Goal: Task Accomplishment & Management: Use online tool/utility

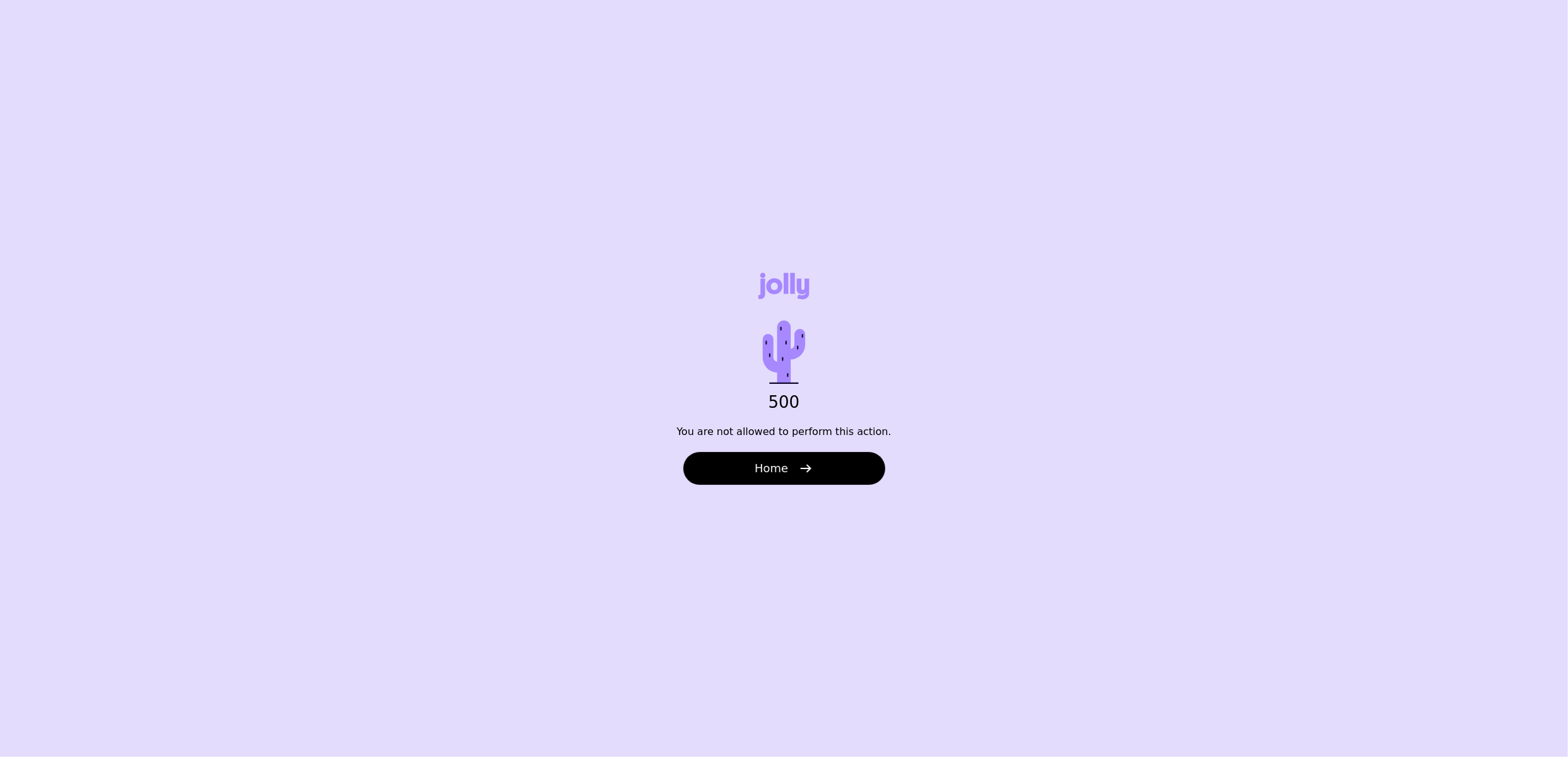
click at [774, 473] on span "Home" at bounding box center [771, 468] width 33 height 15
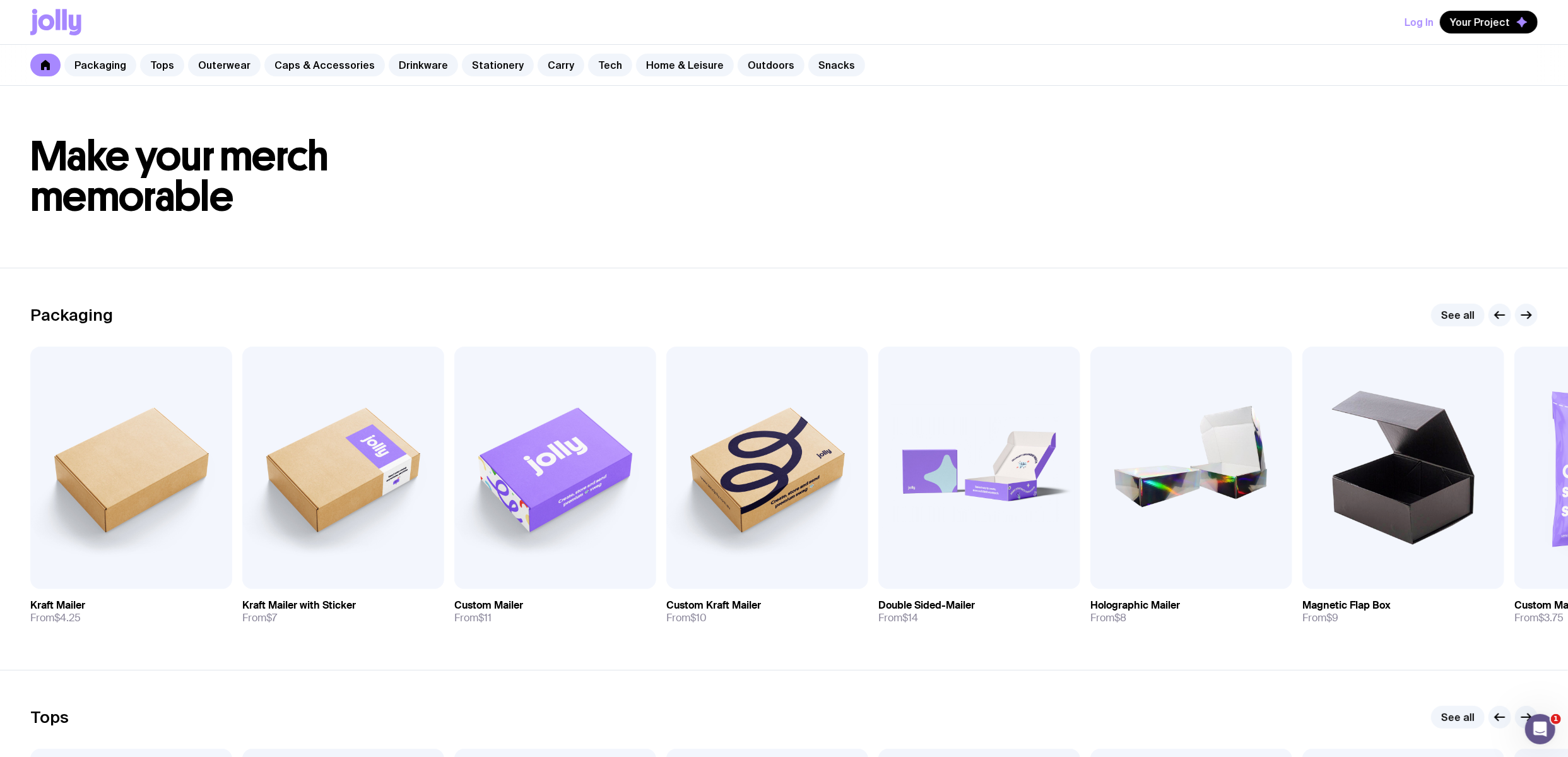
click at [1431, 25] on button "Log In" at bounding box center [1419, 21] width 29 height 22
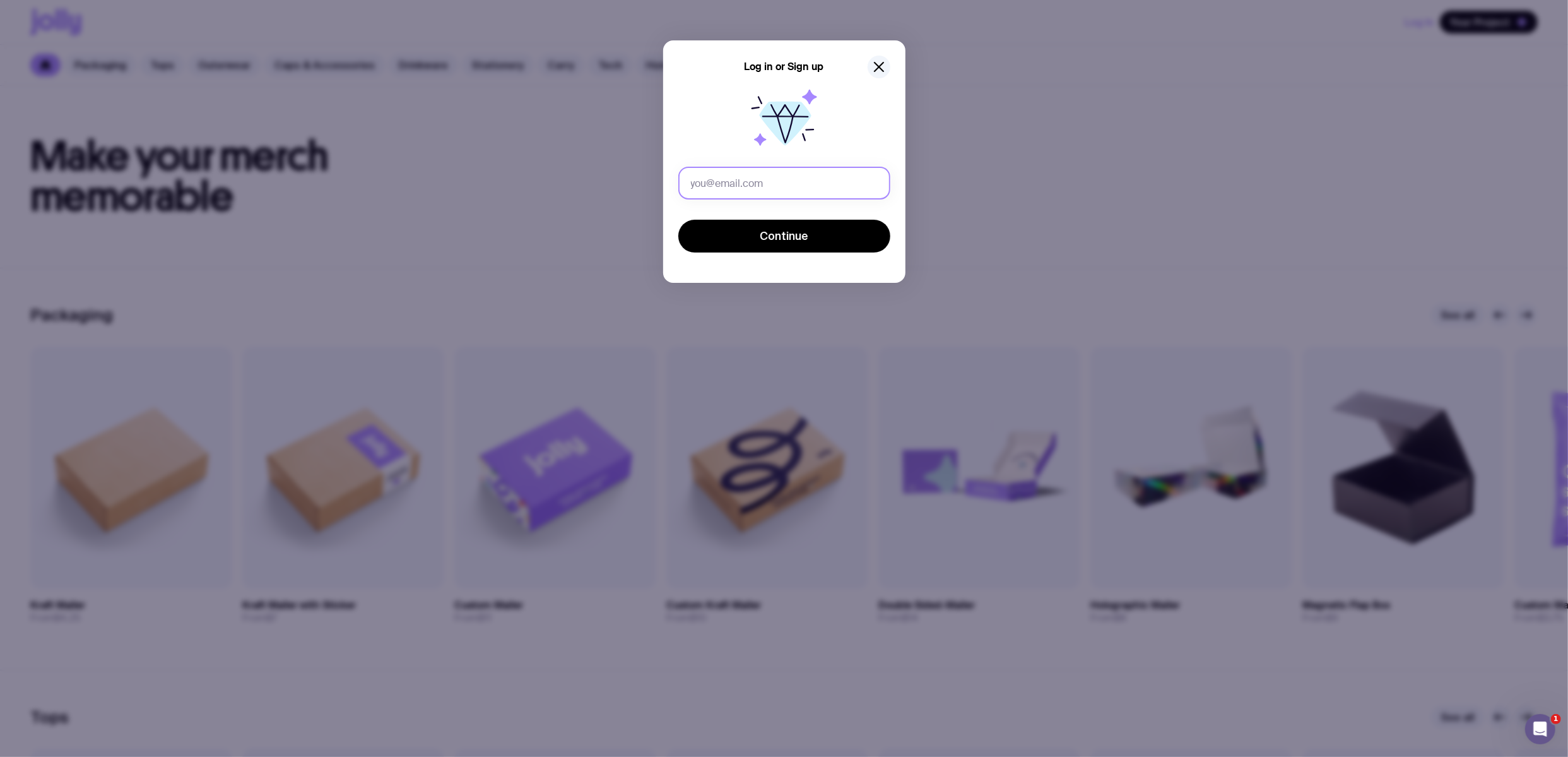
click at [726, 192] on input "text" at bounding box center [784, 183] width 212 height 33
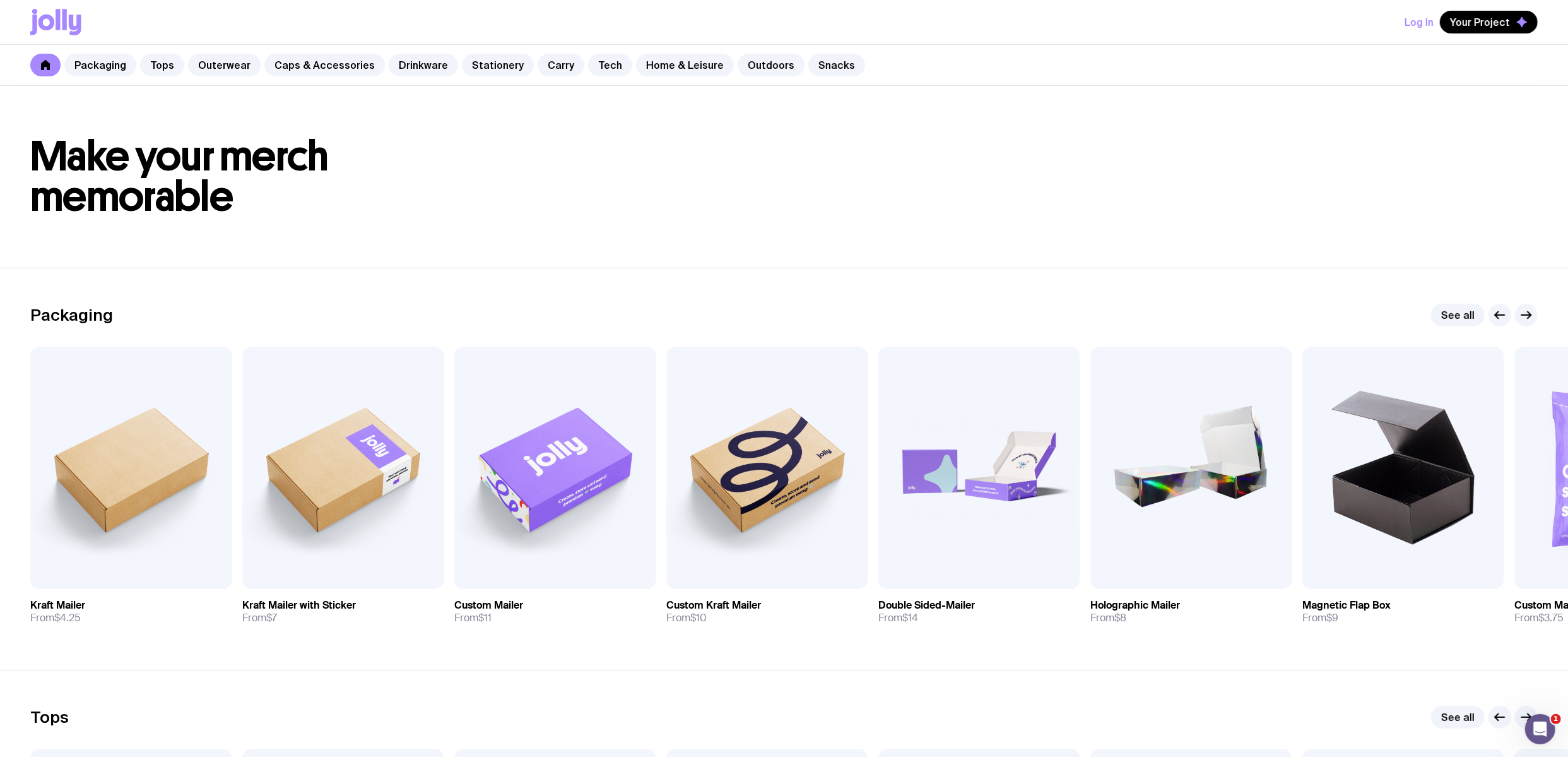
click at [1426, 18] on button "Log In" at bounding box center [1419, 21] width 29 height 22
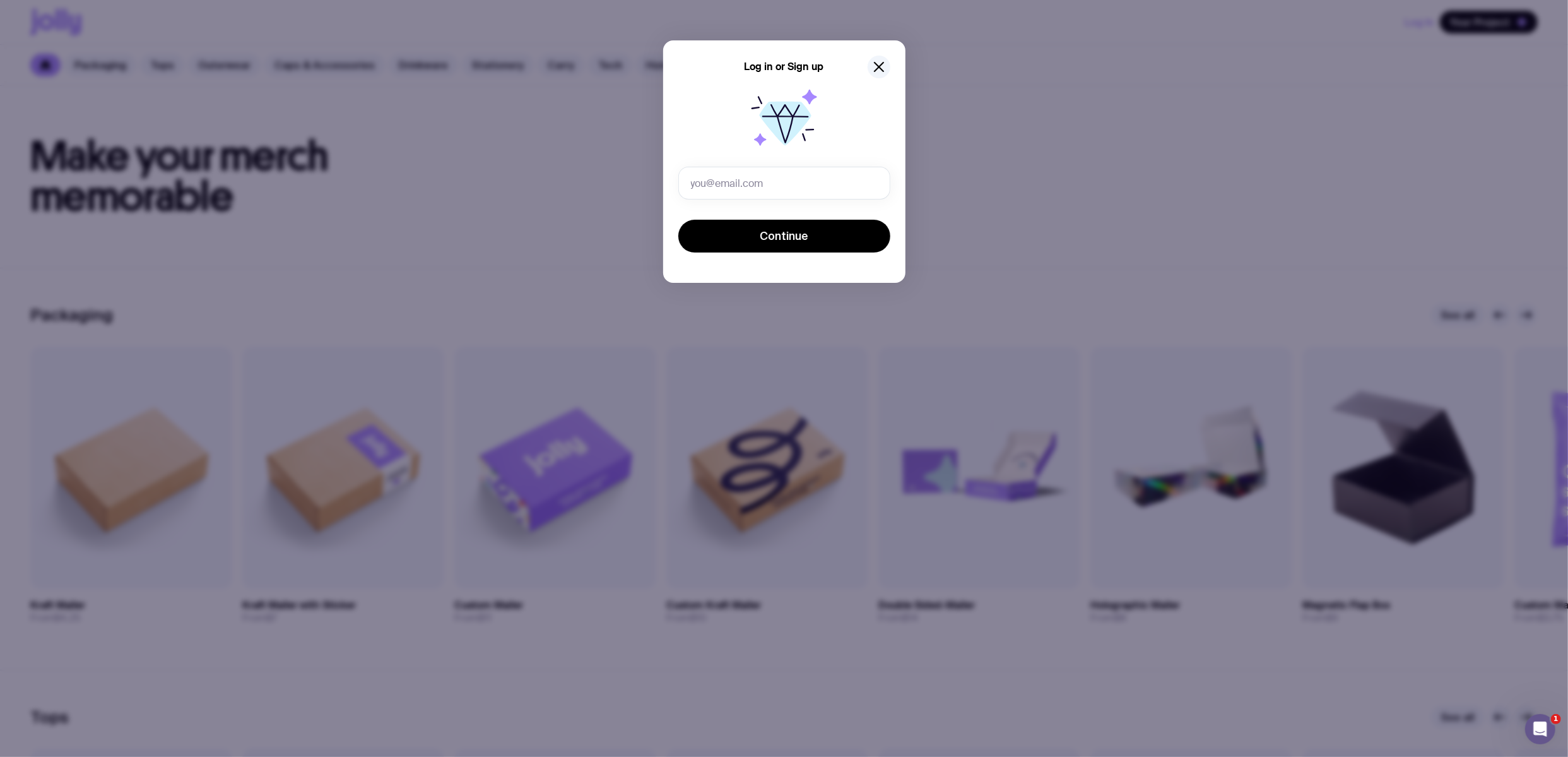
type input "anna.blackwell@bilue.com.au"
click at [720, 240] on button "Continue" at bounding box center [784, 236] width 212 height 33
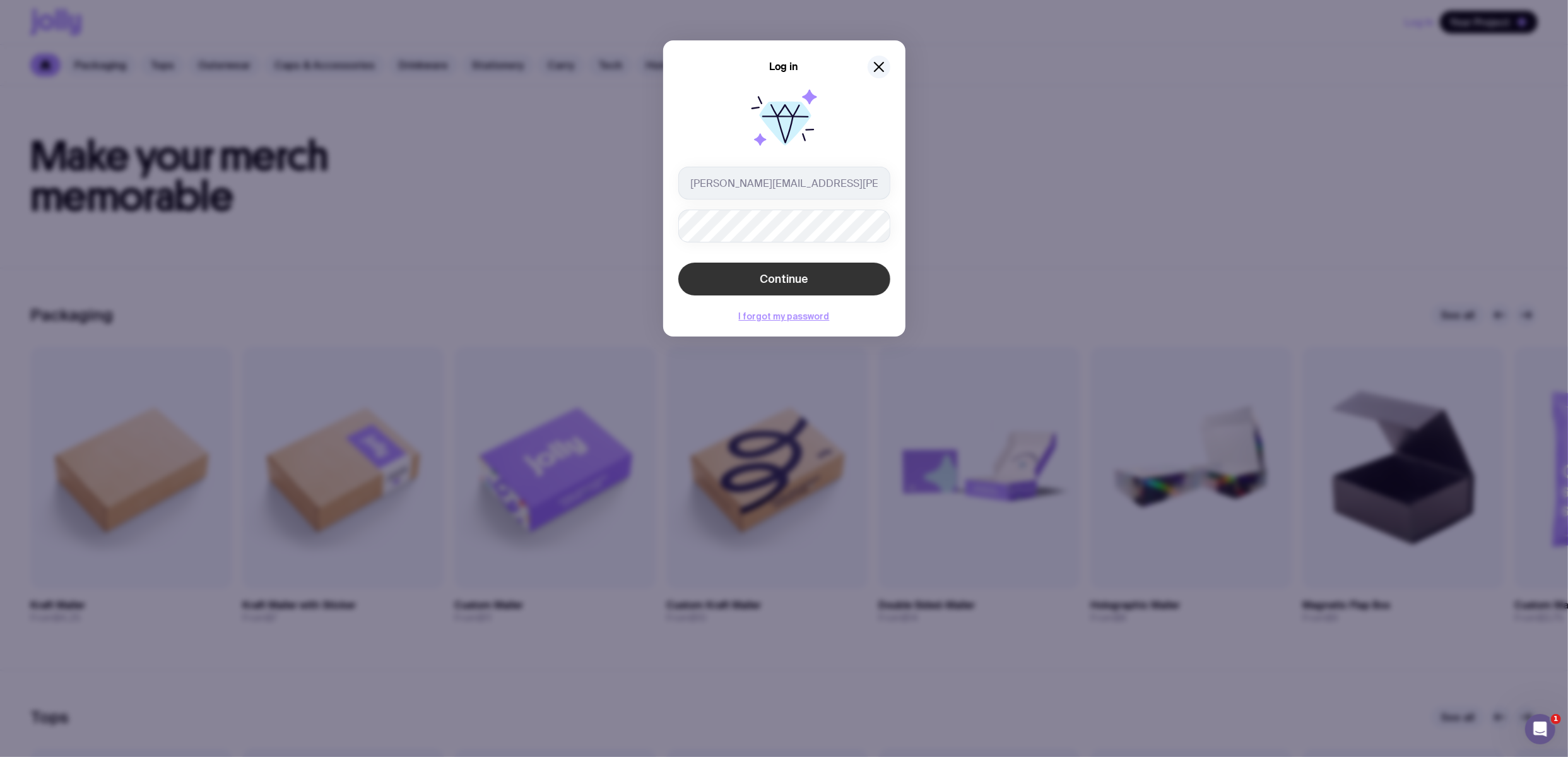
click at [744, 278] on button "Continue" at bounding box center [784, 279] width 212 height 33
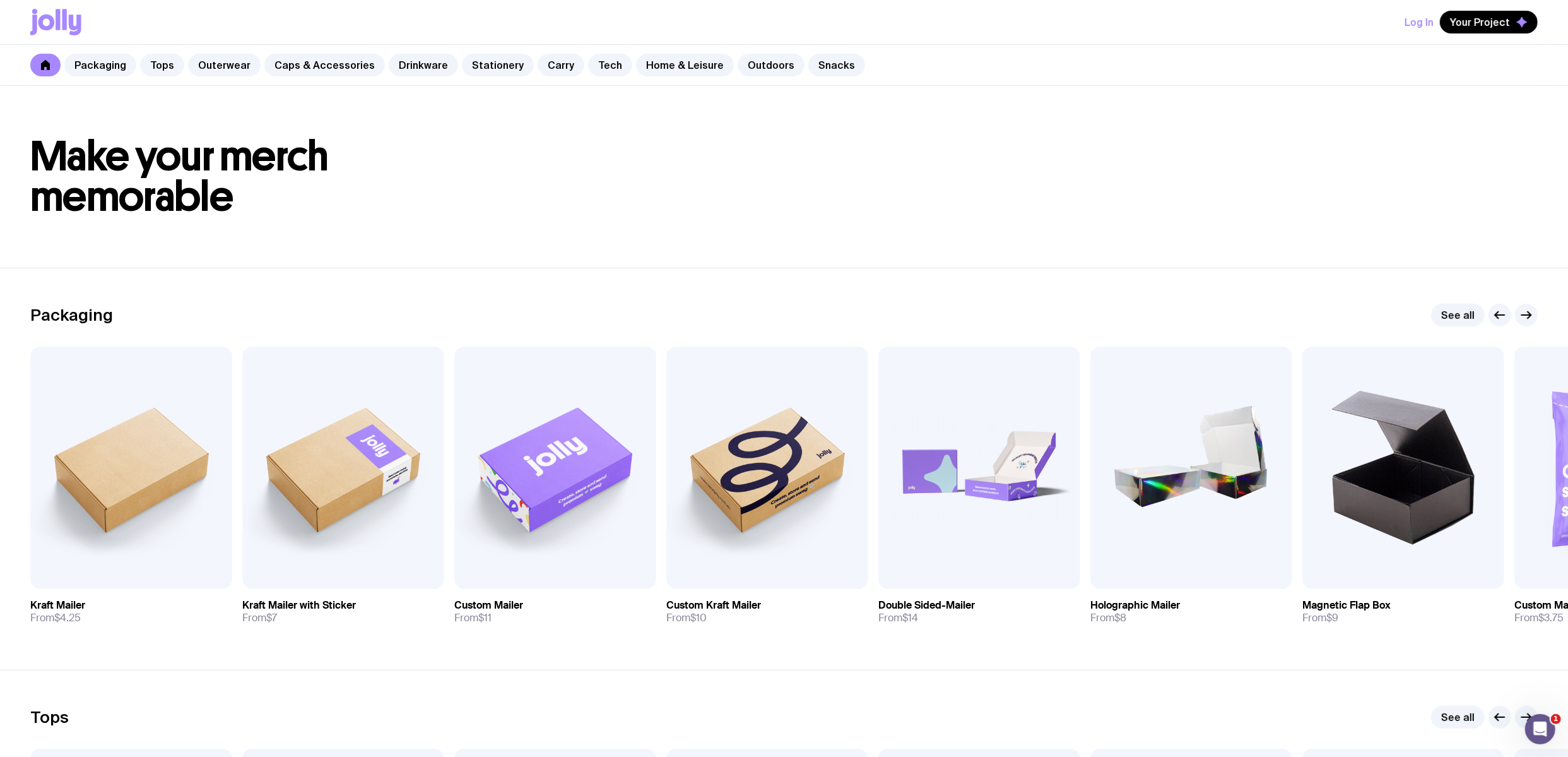
scroll to position [5, 0]
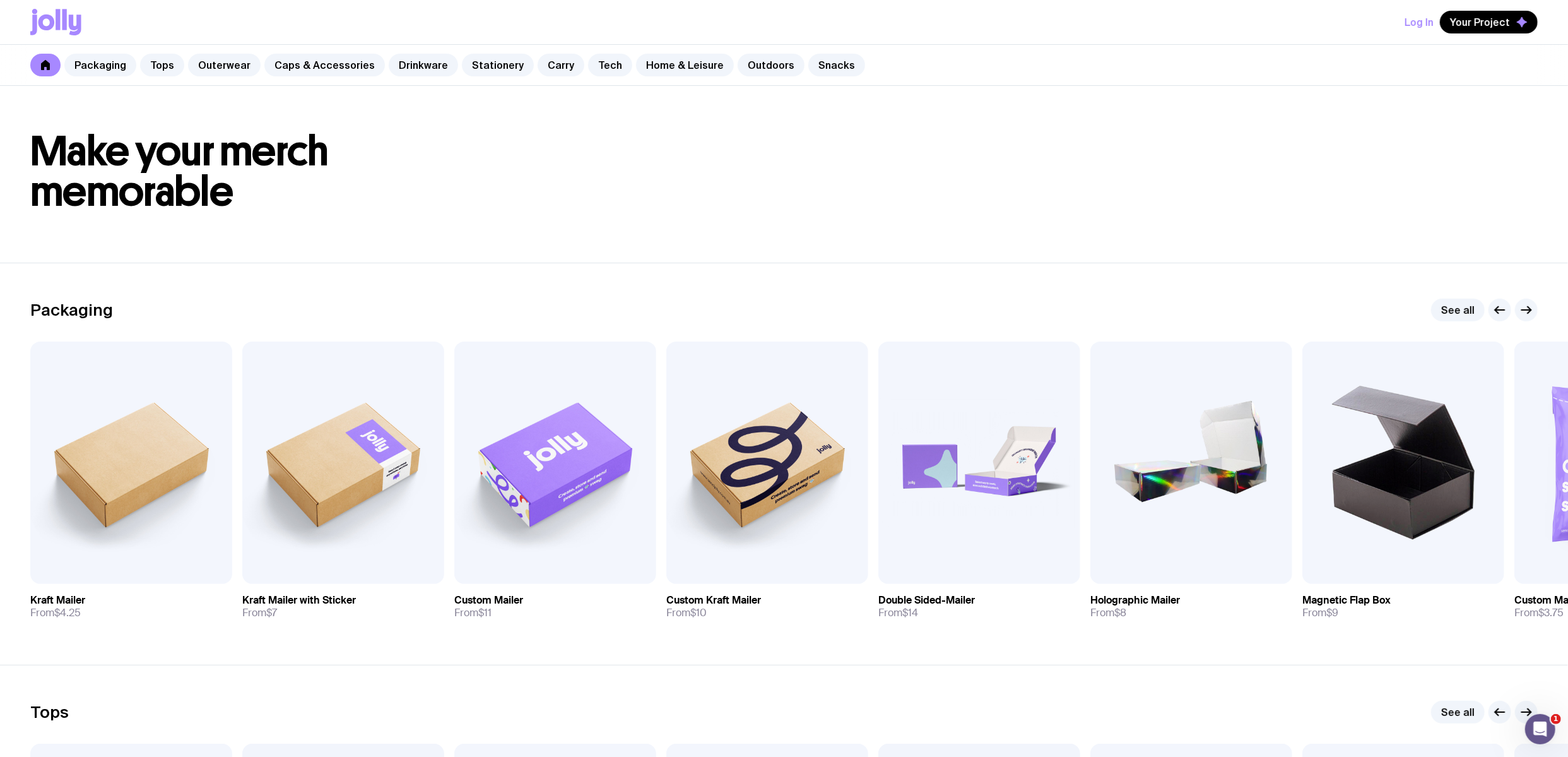
drag, startPoint x: 1142, startPoint y: 132, endPoint x: 955, endPoint y: 25, distance: 215.4
click at [1128, 123] on header "Make your merch memorable" at bounding box center [784, 172] width 1568 height 182
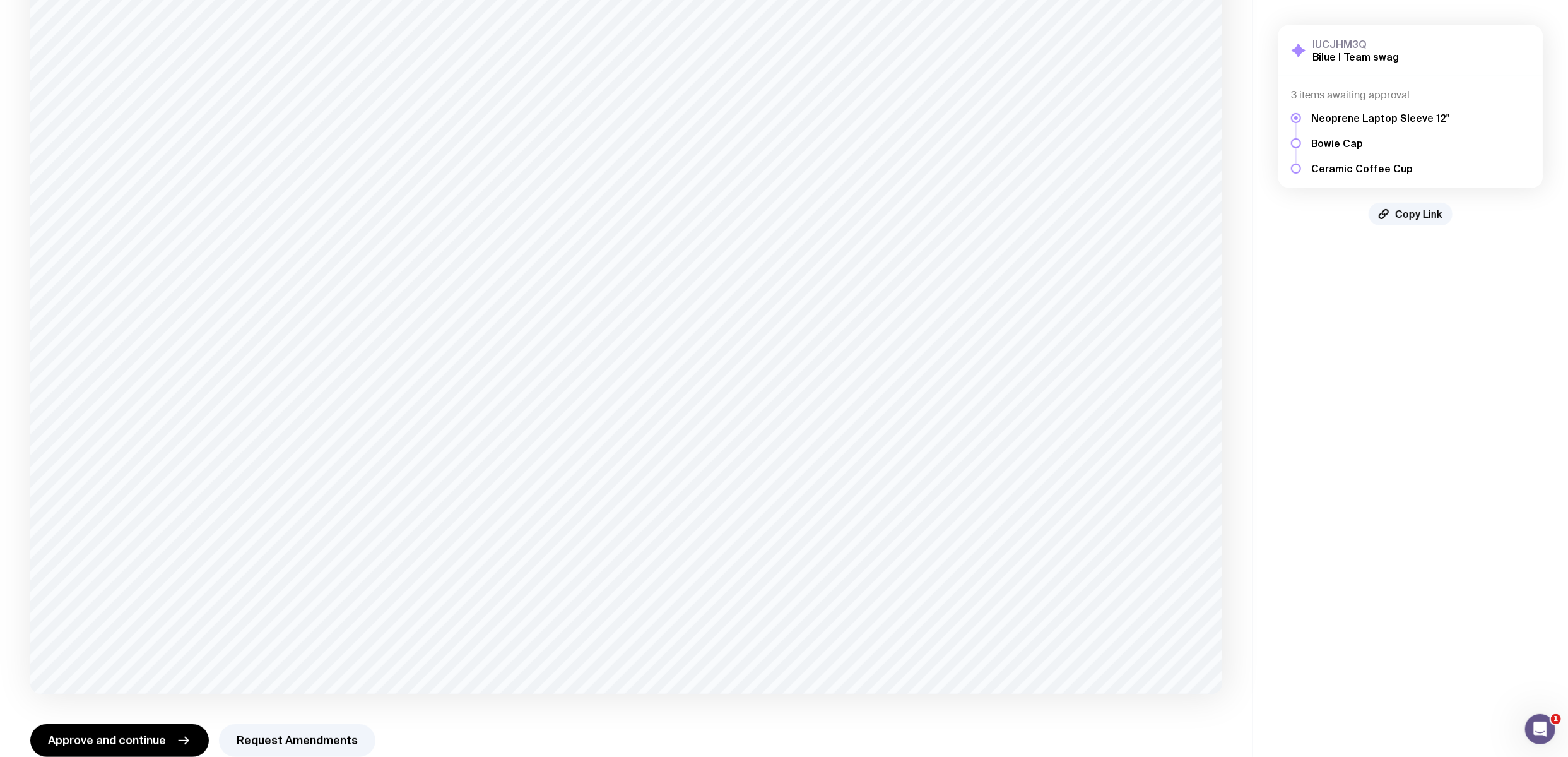
scroll to position [261, 0]
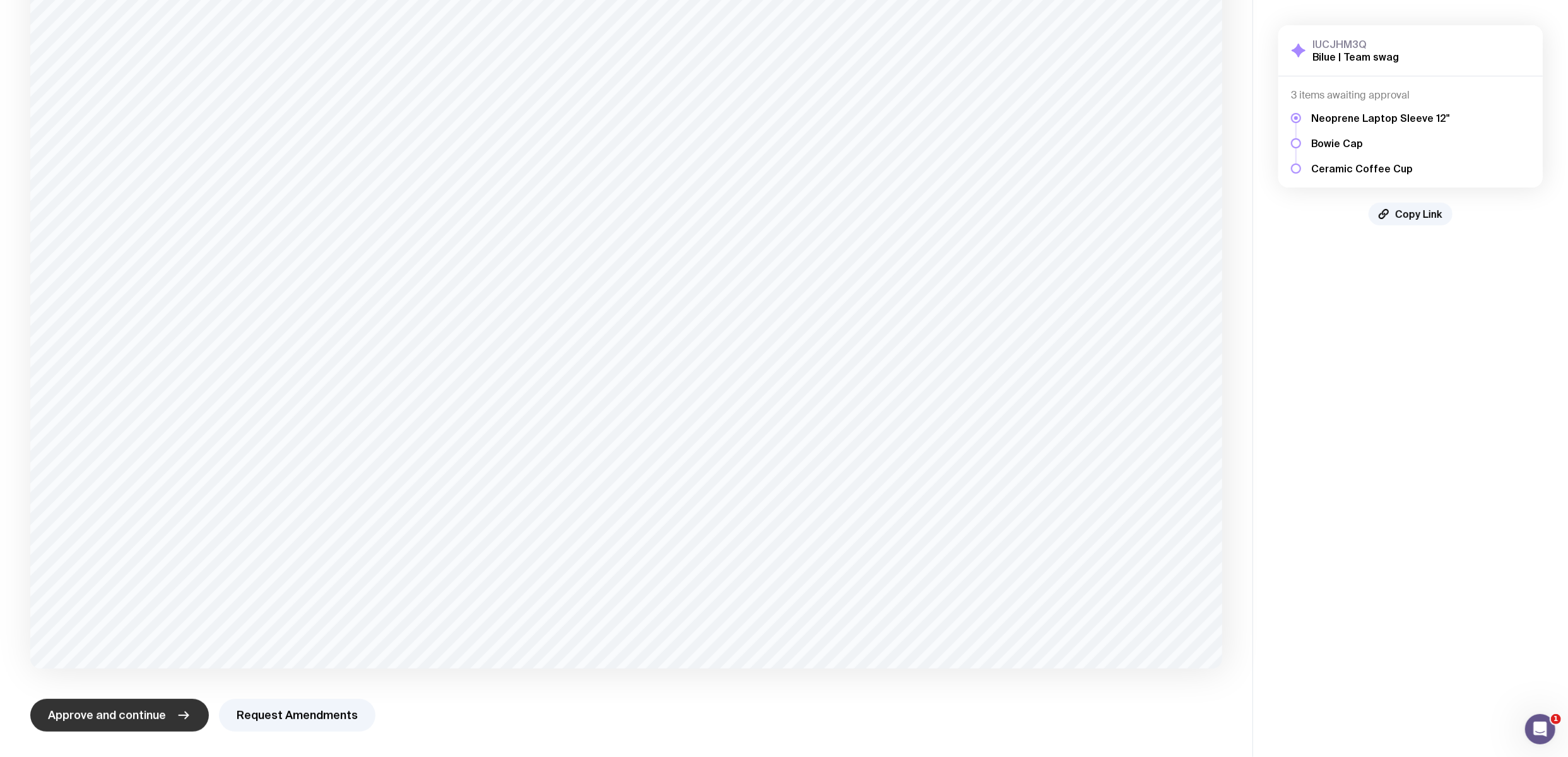
click at [161, 715] on span "Approve and continue" at bounding box center [106, 716] width 118 height 15
click at [99, 723] on button "Approve and continue" at bounding box center [119, 715] width 179 height 33
click at [131, 704] on button "Approve and continue" at bounding box center [119, 715] width 179 height 33
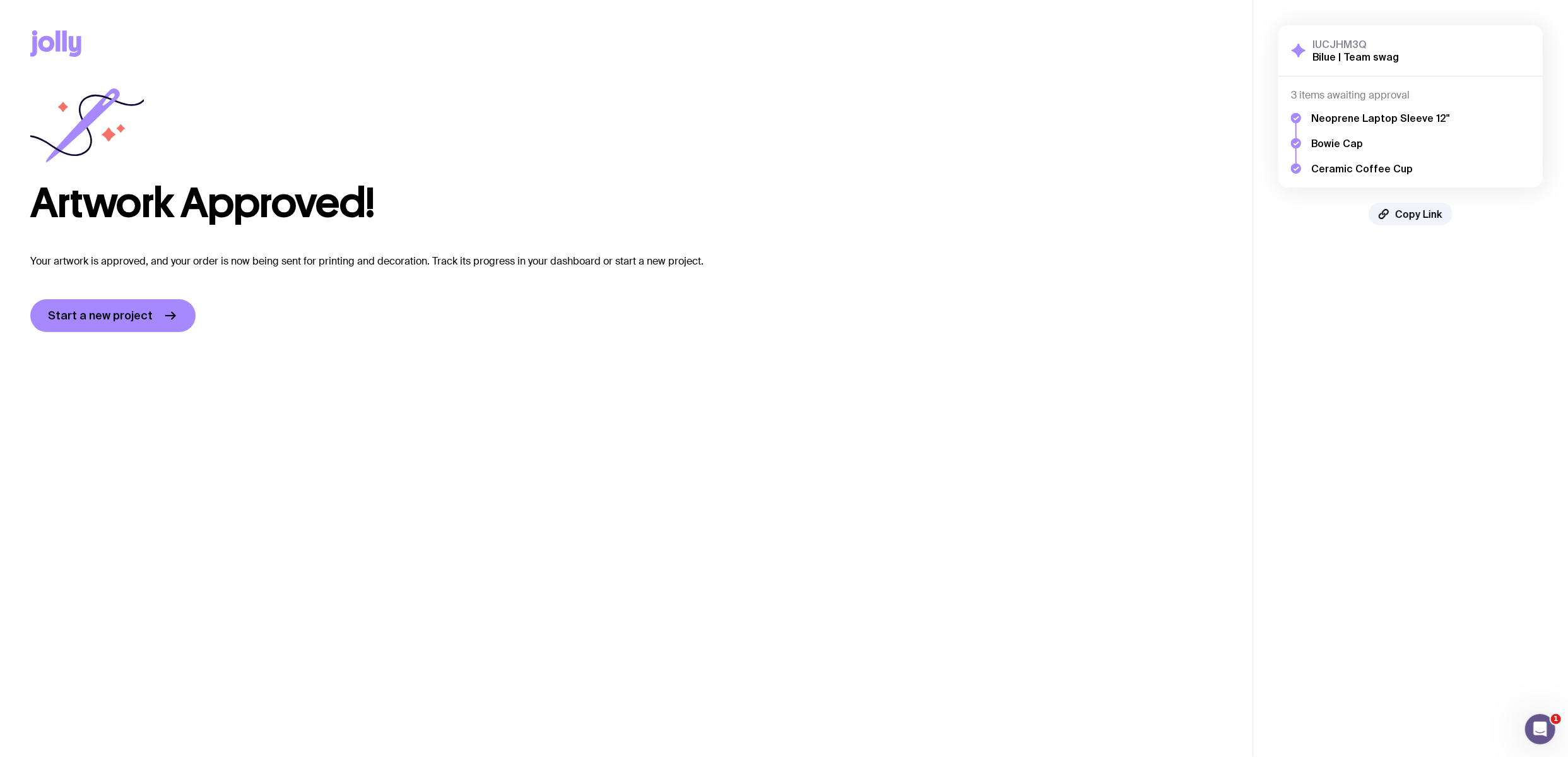
scroll to position [0, 0]
